Goal: Check status

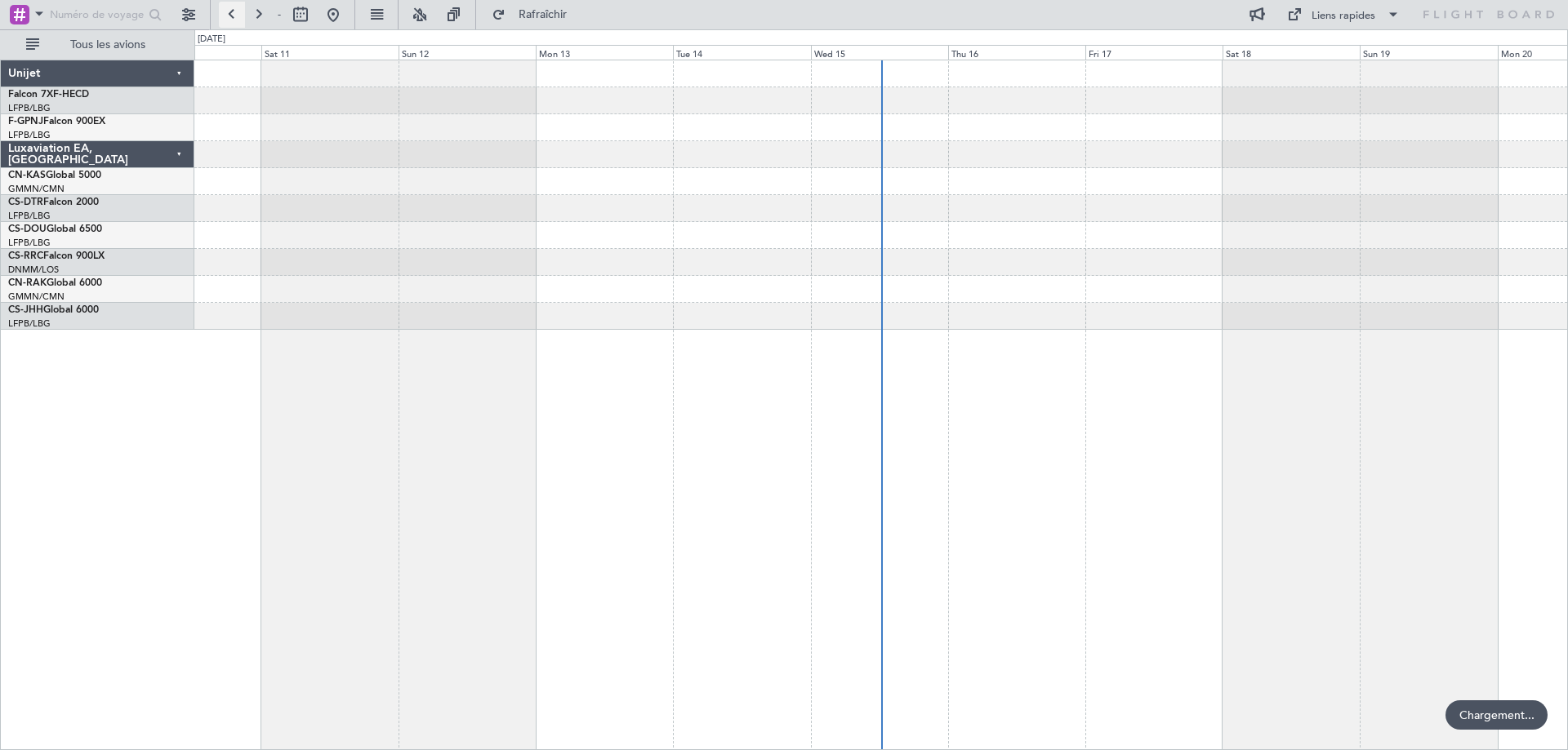
click at [233, 15] on button at bounding box center [232, 15] width 26 height 26
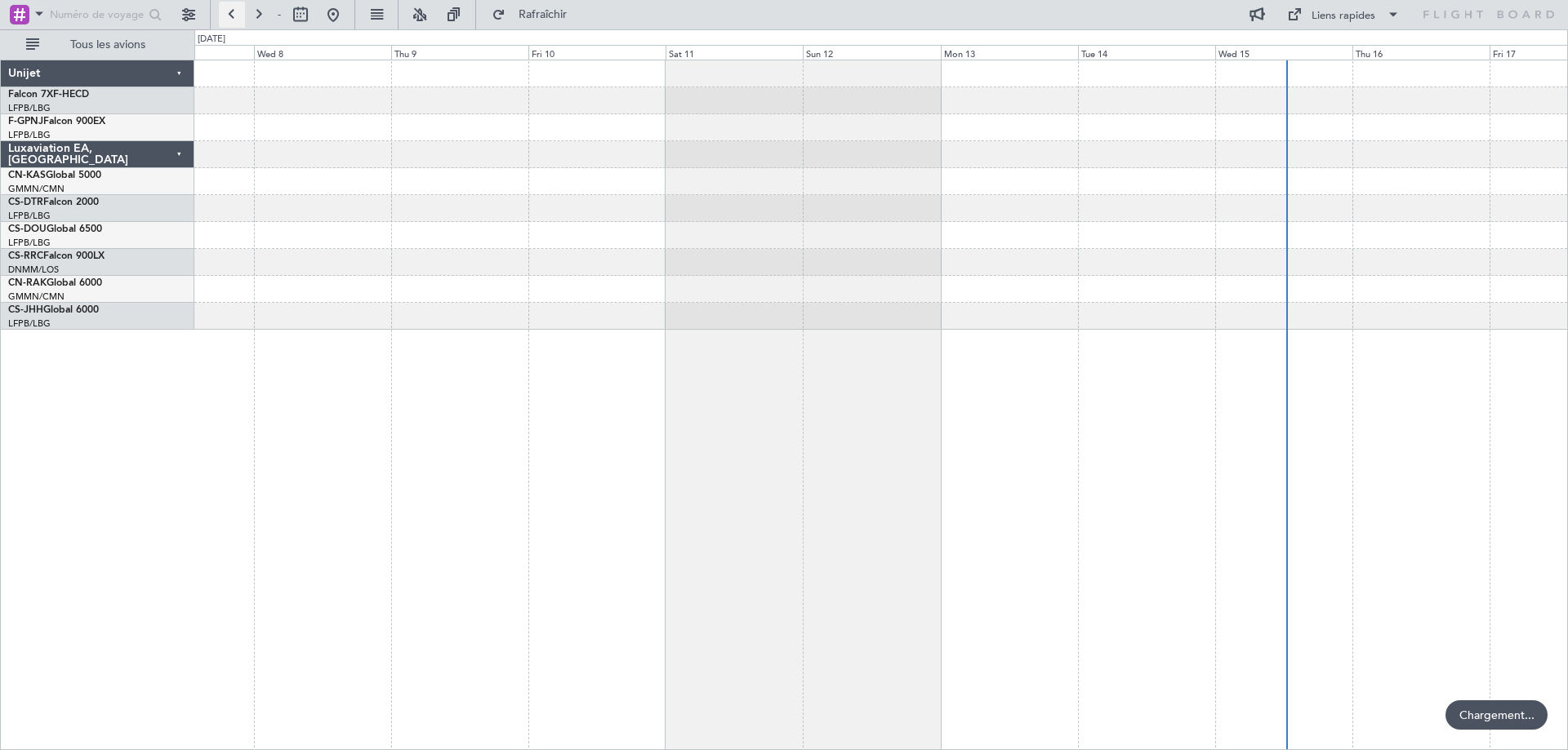
click at [233, 15] on button at bounding box center [232, 15] width 26 height 26
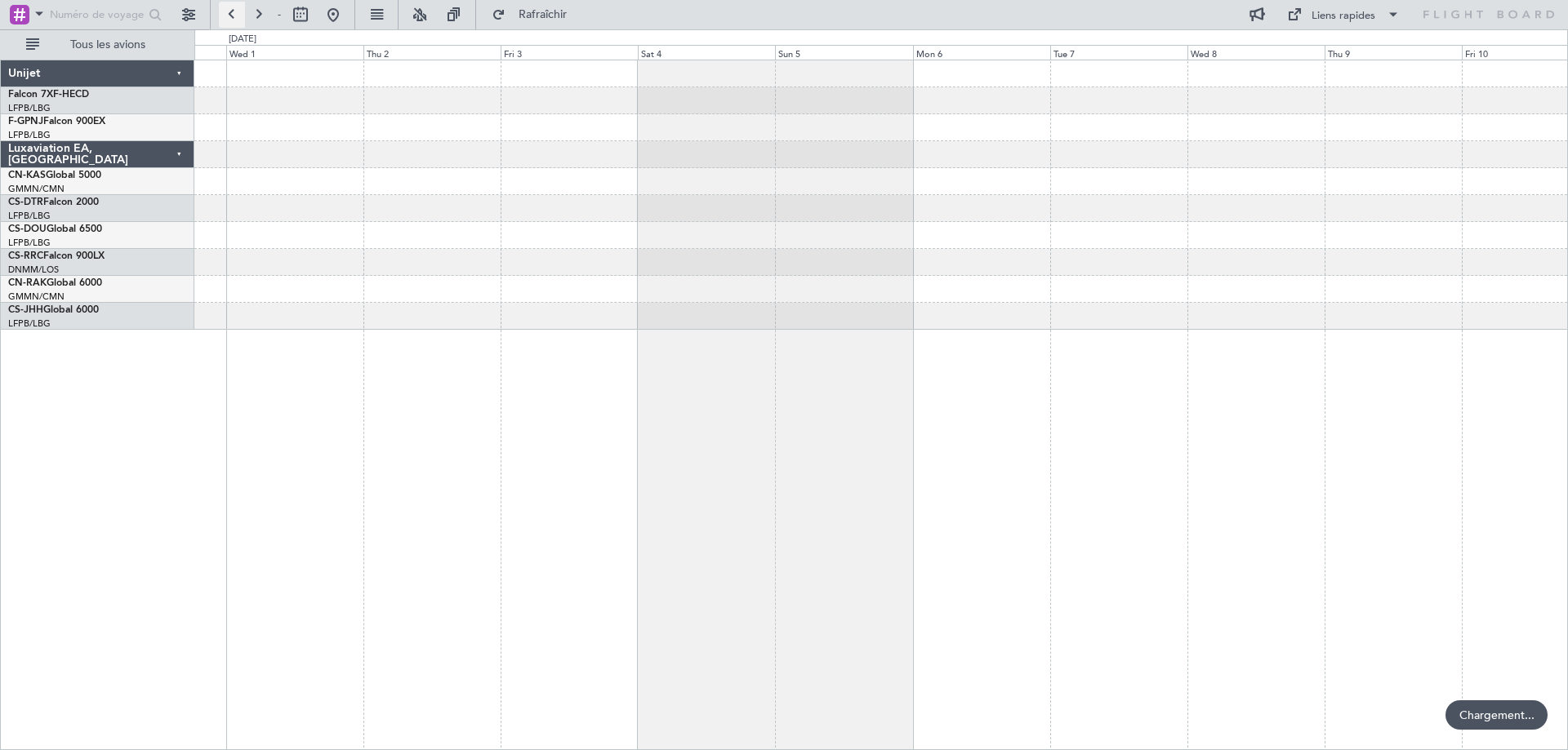
click at [233, 15] on button at bounding box center [232, 15] width 26 height 26
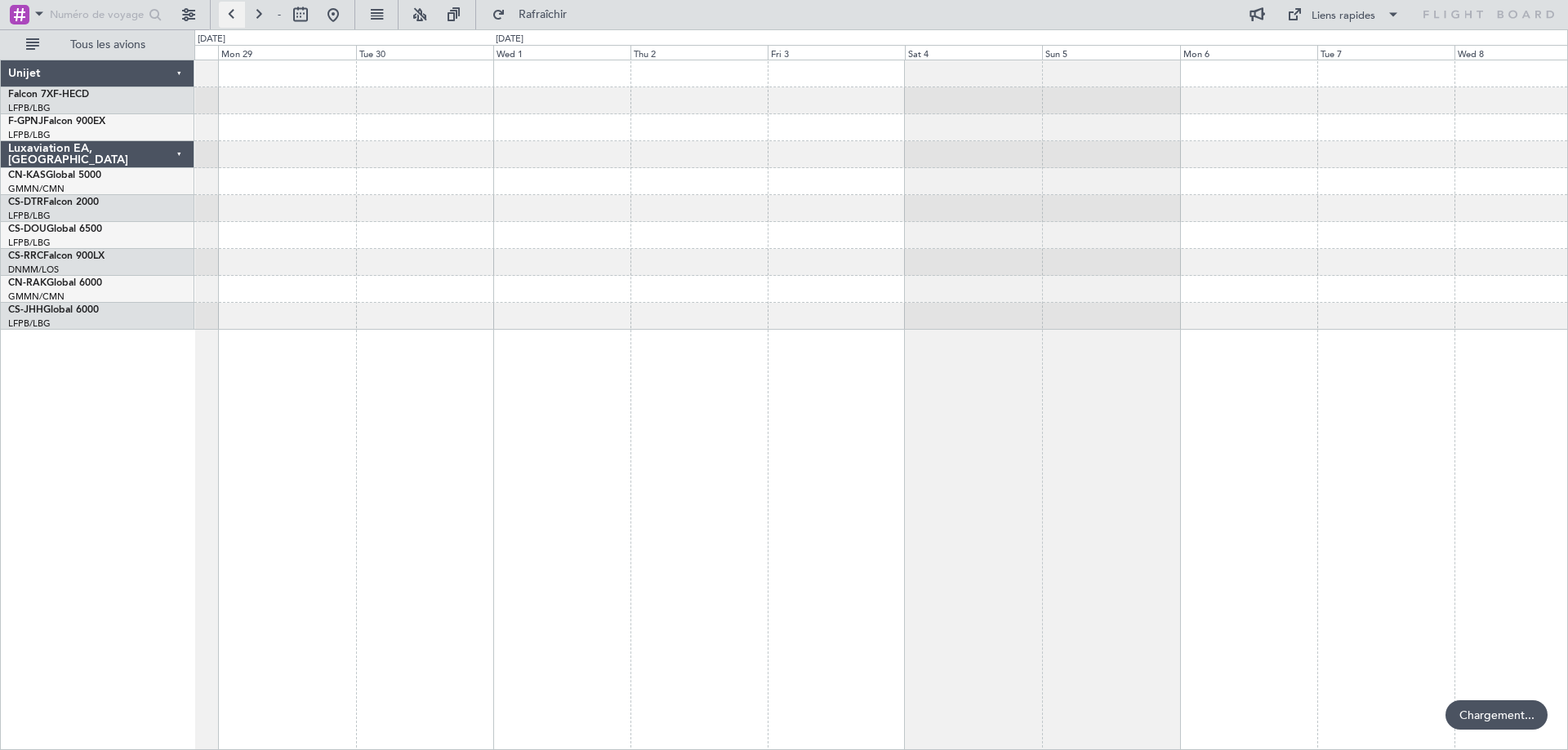
click at [233, 15] on button at bounding box center [232, 15] width 26 height 26
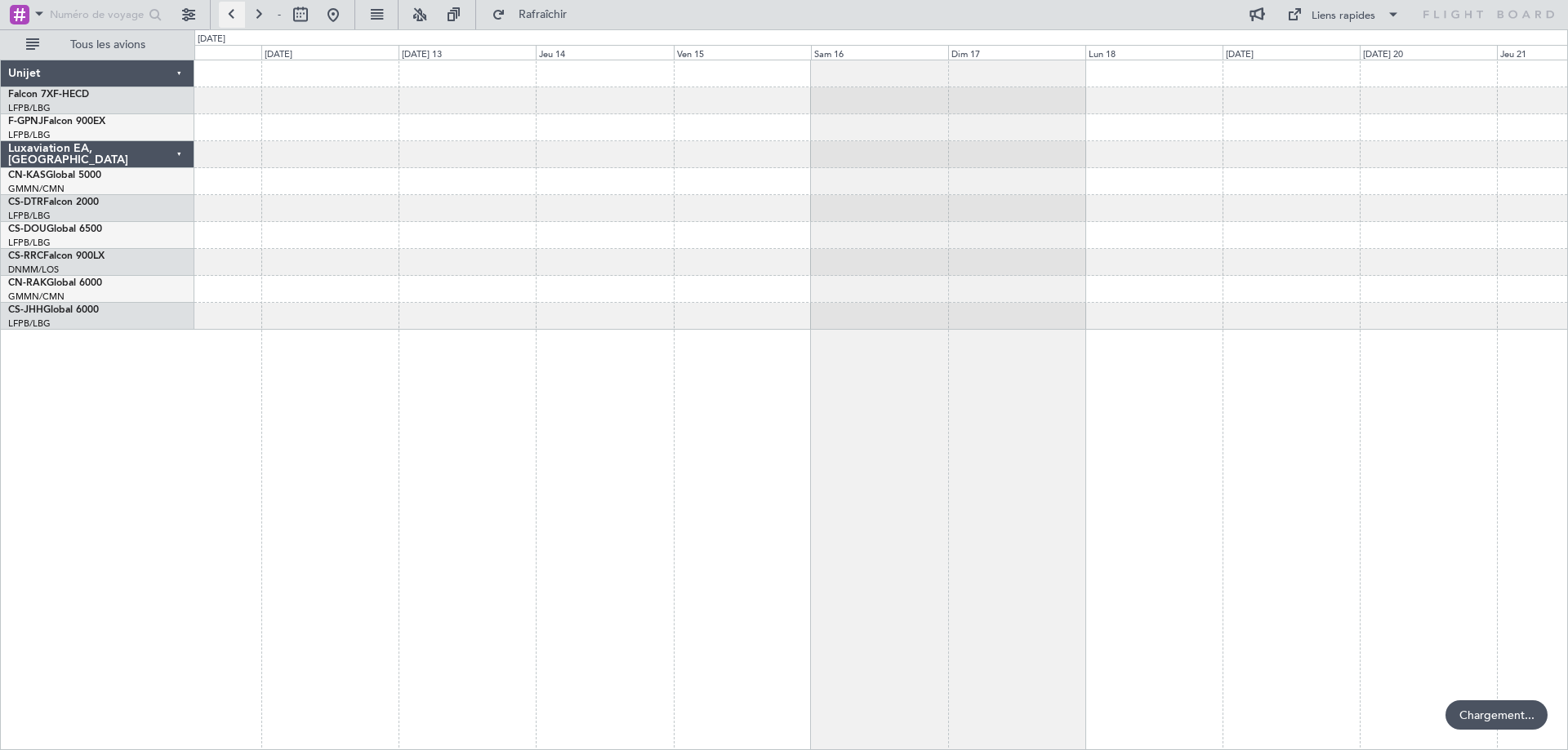
click at [233, 15] on button at bounding box center [232, 15] width 26 height 26
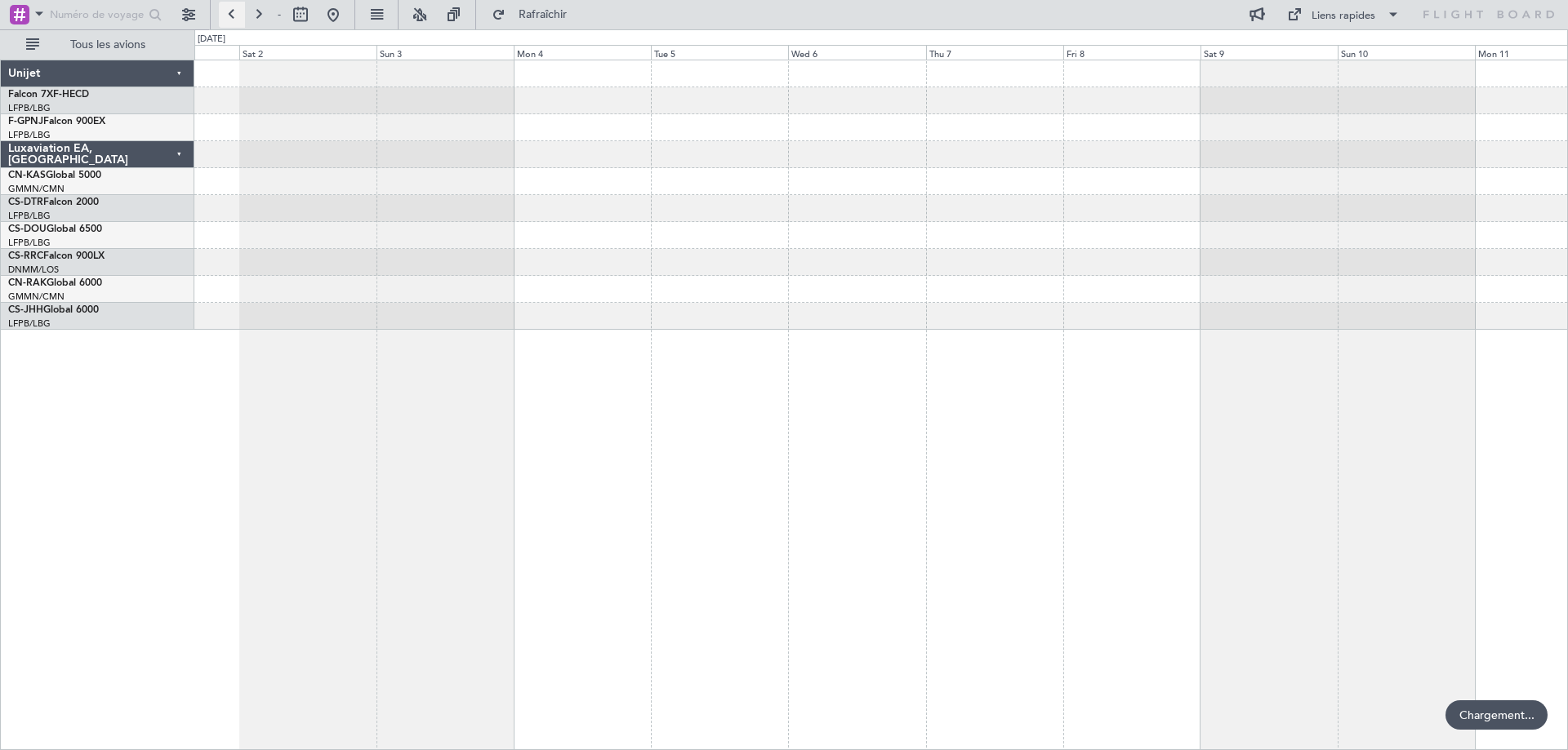
click at [233, 15] on button at bounding box center [232, 15] width 26 height 26
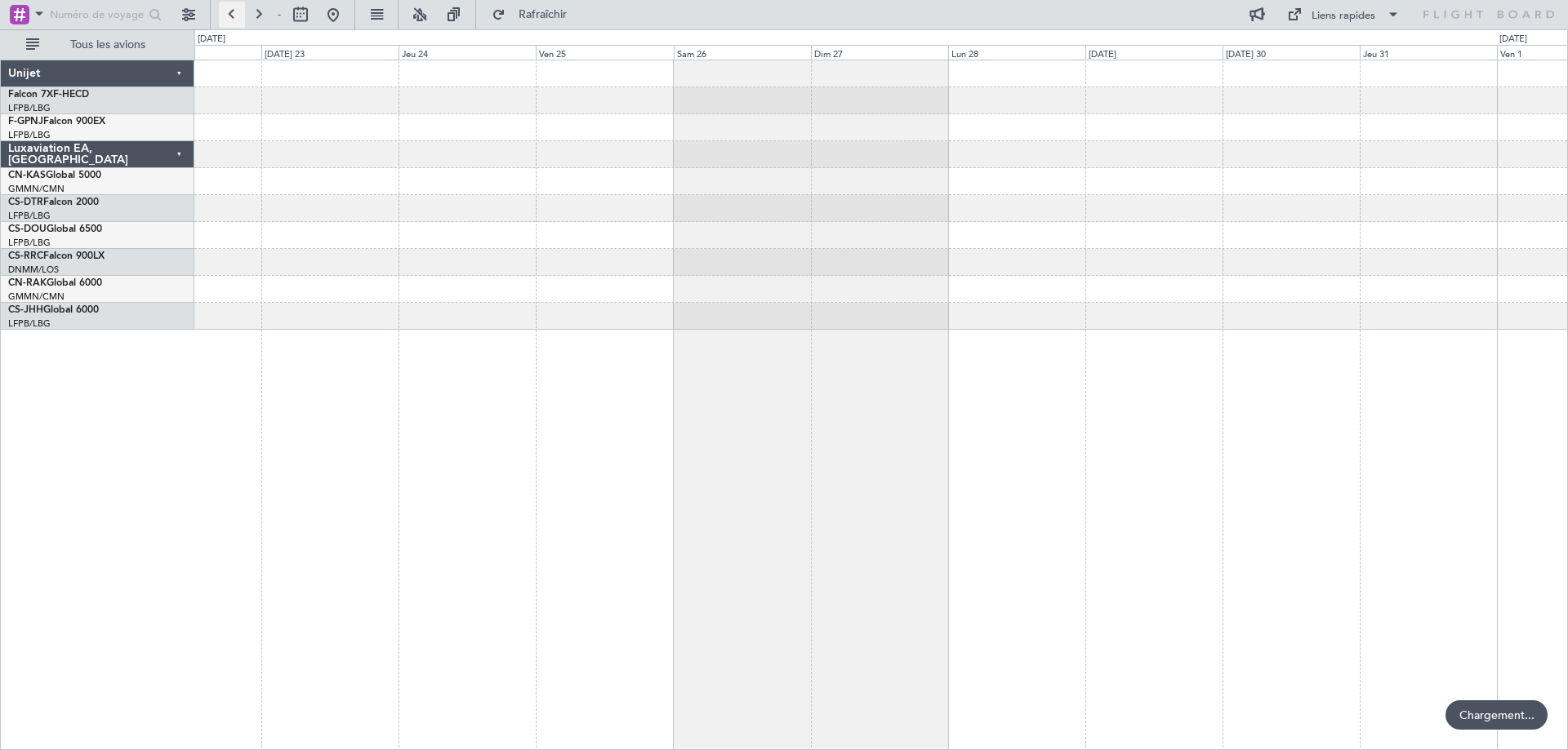
click at [233, 15] on button at bounding box center [232, 15] width 26 height 26
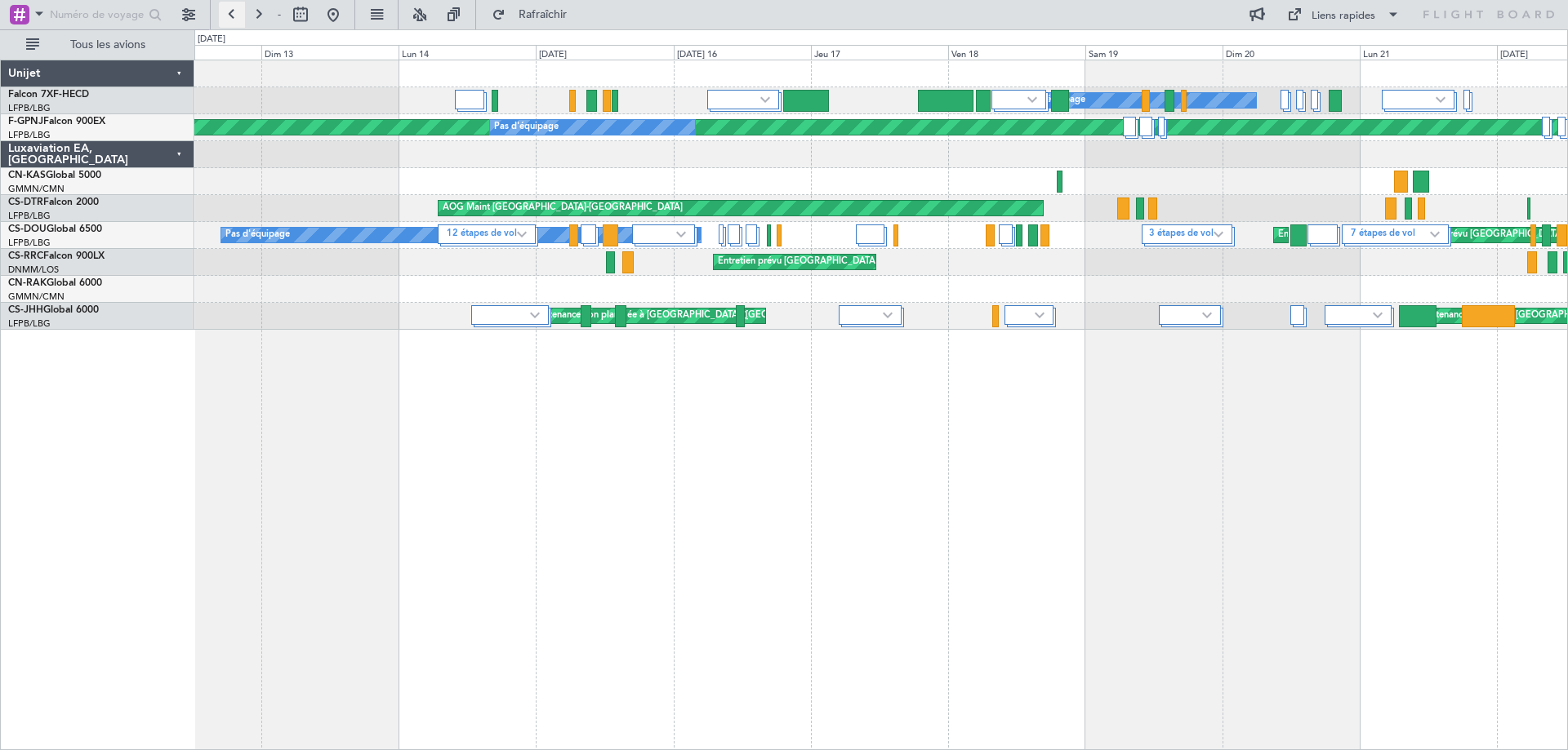
click at [233, 15] on button at bounding box center [232, 15] width 26 height 26
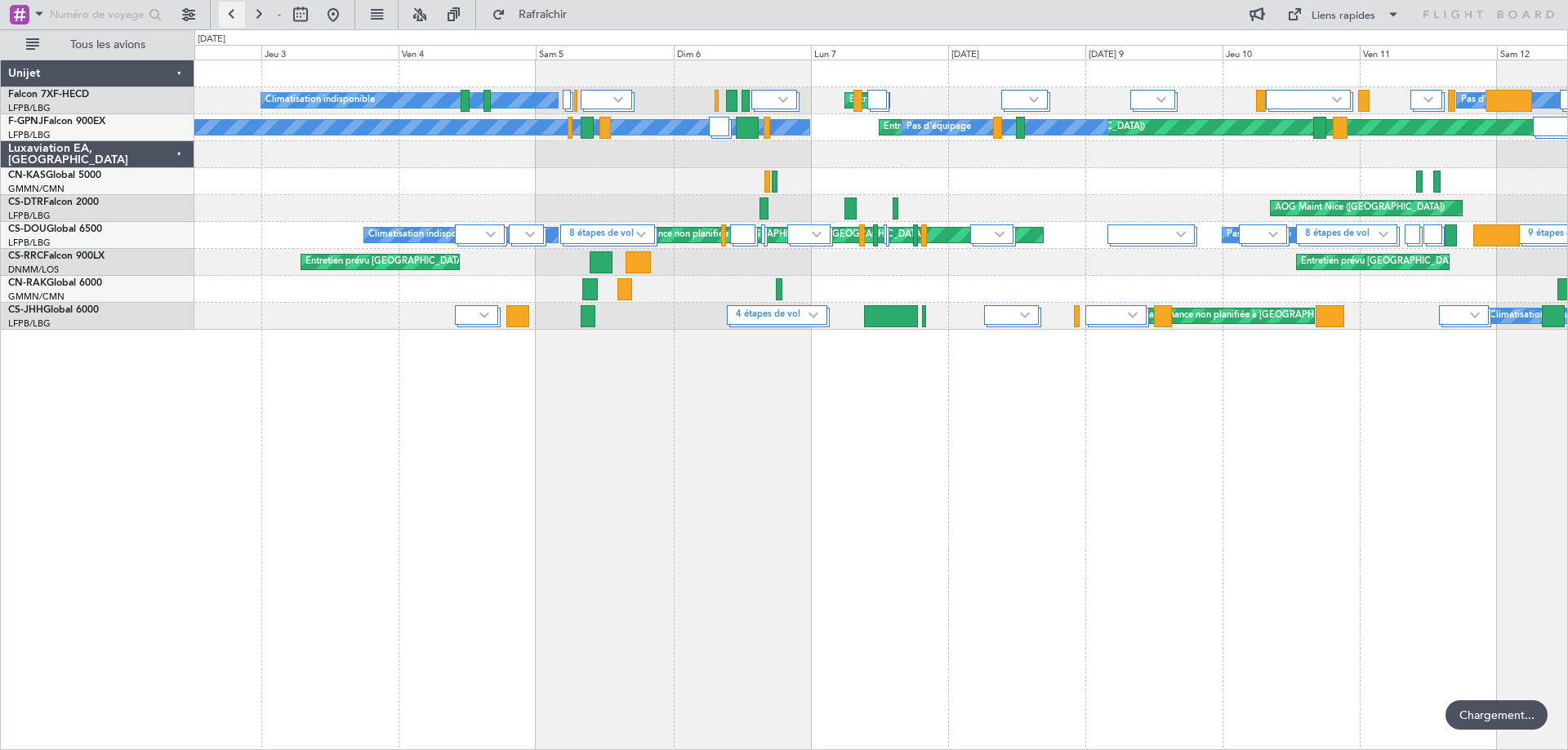
click at [233, 15] on button at bounding box center [232, 15] width 26 height 26
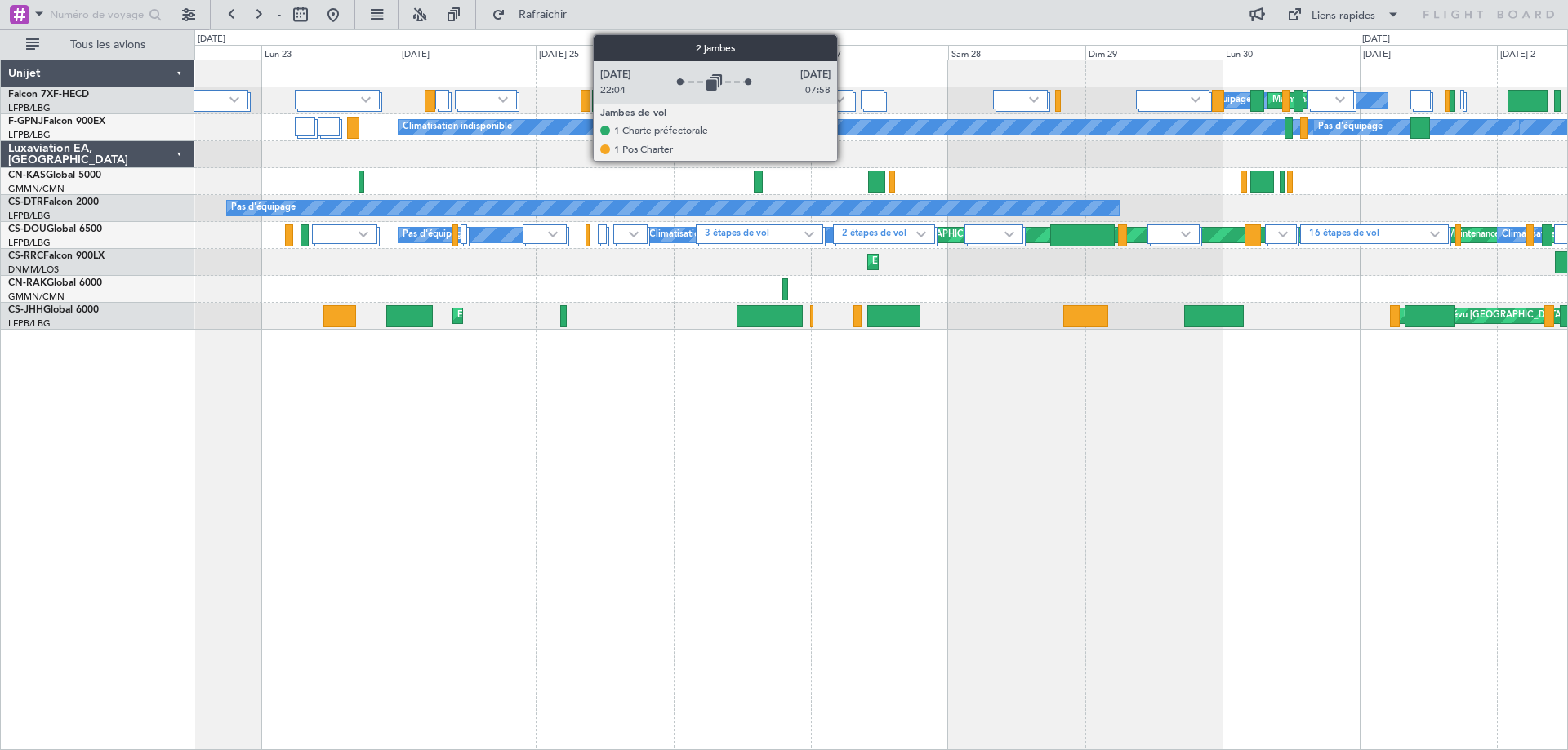
click at [845, 102] on div at bounding box center [825, 99] width 55 height 19
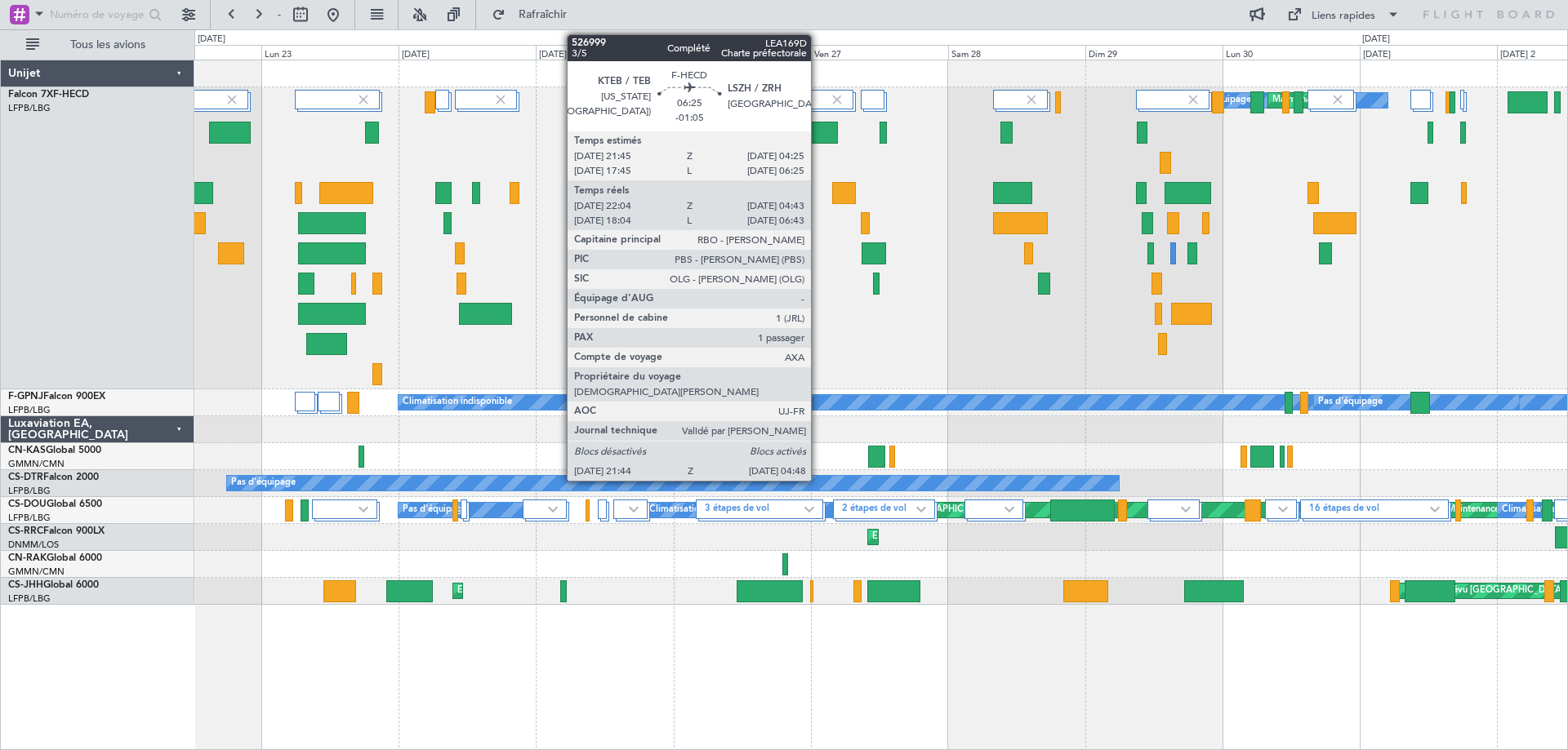
click at [819, 133] on div at bounding box center [818, 133] width 41 height 22
